Goal: Information Seeking & Learning: Learn about a topic

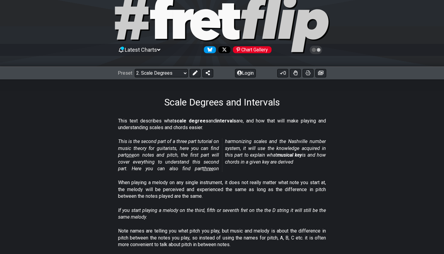
scroll to position [19, 0]
click at [172, 78] on div "Preset Welcome to #fretflip! Initial Preset Custom Preset Minor Pentatonic Majo…" at bounding box center [222, 73] width 444 height 13
select select "/welcome"
select select "C"
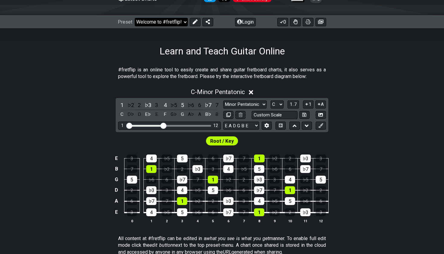
scroll to position [77, 0]
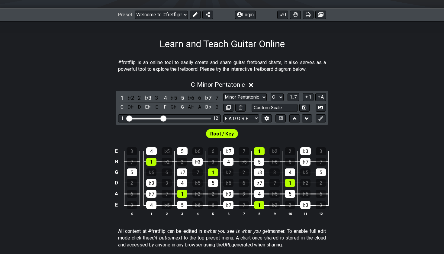
select select "/user-defined"
select select "A"
select select "Testing 1, 3 and 4"
select select "C"
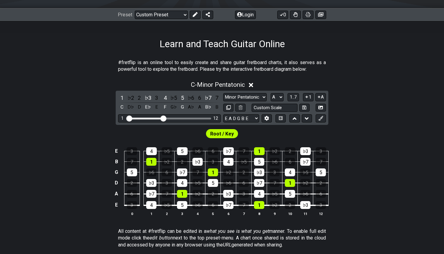
select select "A"
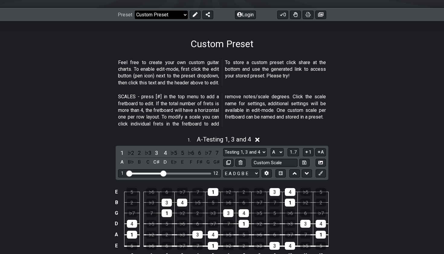
select select "/musical-notes-explained"
